Goal: Task Accomplishment & Management: Complete application form

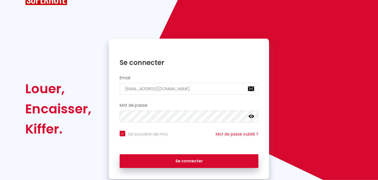
scroll to position [38, 0]
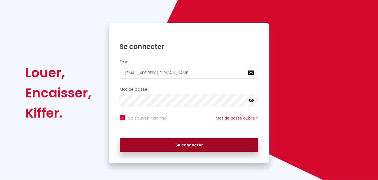
click at [176, 145] on button "Se connecter" at bounding box center [189, 145] width 139 height 14
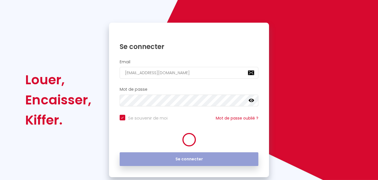
checkbox input "true"
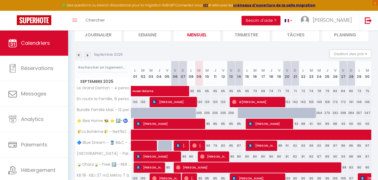
scroll to position [38, 0]
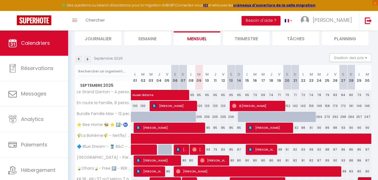
click at [239, 38] on li "Trimestre" at bounding box center [246, 38] width 47 height 14
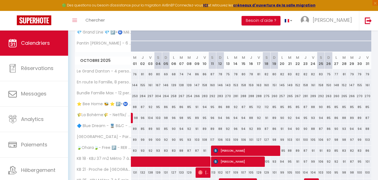
scroll to position [257, 0]
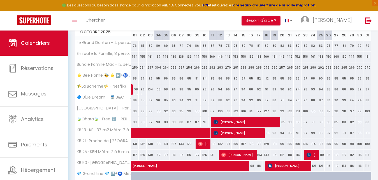
click at [135, 88] on link at bounding box center [138, 91] width 8 height 8
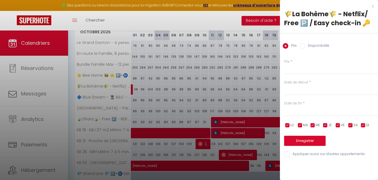
type input "98"
type input "Mer 01 Octobre 2025"
click at [372, 5] on div "x" at bounding box center [327, 6] width 94 height 7
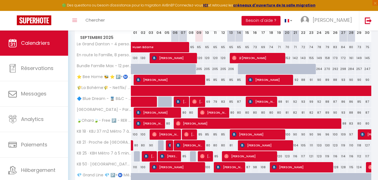
scroll to position [0, 0]
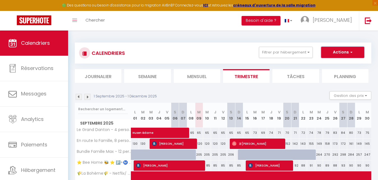
click at [348, 51] on button "Actions" at bounding box center [342, 52] width 43 height 11
click at [326, 66] on link "Nouvelle réservation" at bounding box center [337, 65] width 49 height 8
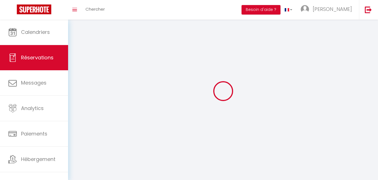
select select
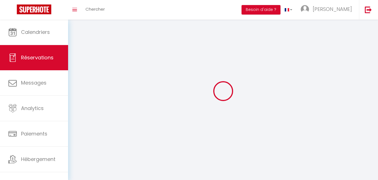
select select
checkbox input "false"
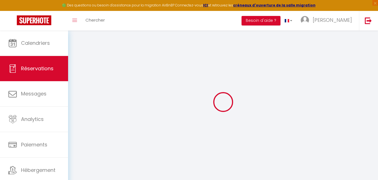
select select
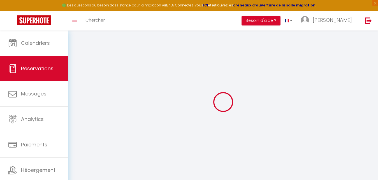
select select
checkbox input "false"
select select
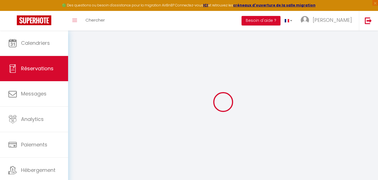
select select
checkbox input "false"
select select
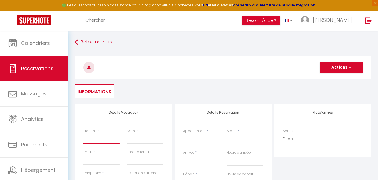
click at [98, 139] on input "Prénom" at bounding box center [101, 139] width 36 height 10
click at [102, 41] on link "Retourner vers" at bounding box center [223, 42] width 297 height 10
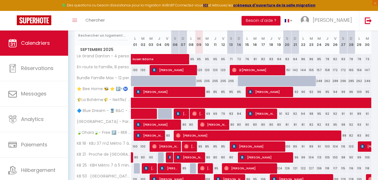
scroll to position [86, 0]
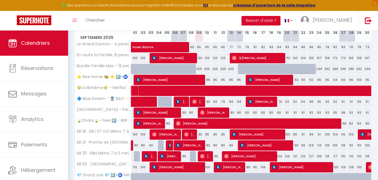
click at [166, 89] on span at bounding box center [329, 91] width 387 height 11
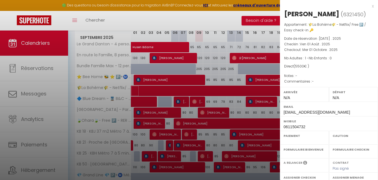
select select "OK"
select select "KO"
select select "0"
select select "1"
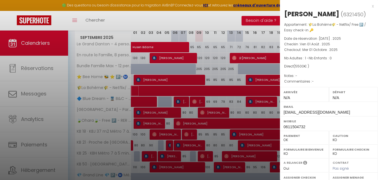
select select
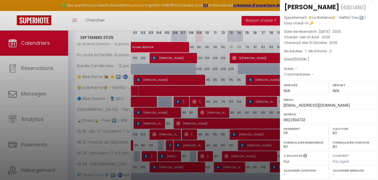
scroll to position [0, 0]
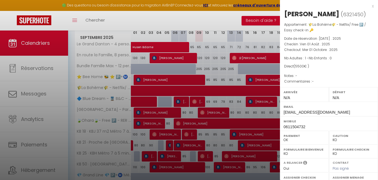
click at [368, 6] on div "x" at bounding box center [327, 6] width 94 height 7
